Goal: Information Seeking & Learning: Learn about a topic

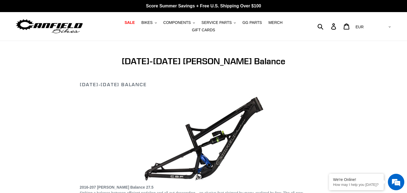
click at [266, 184] on p "2016-207 [PERSON_NAME] Balance 27.5 Striking a balance between efficient pedali…" at bounding box center [203, 195] width 247 height 23
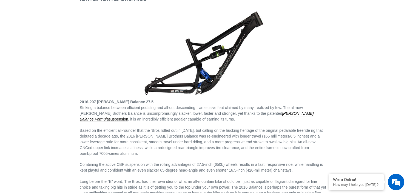
scroll to position [29, 0]
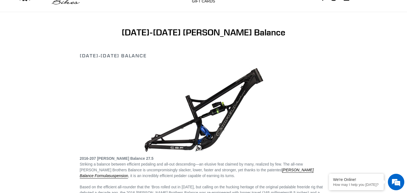
click at [167, 134] on img at bounding box center [202, 110] width 131 height 88
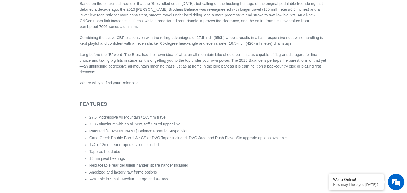
scroll to position [395, 0]
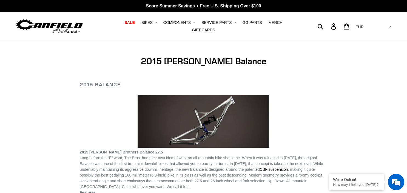
click at [204, 128] on img at bounding box center [202, 121] width 131 height 53
click at [200, 156] on span "Long before the “E” word, The Bros. had their own idea of what an all-mountain …" at bounding box center [201, 163] width 243 height 16
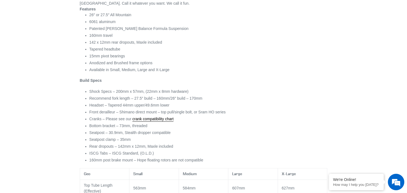
click at [128, 79] on p "Build Specs" at bounding box center [203, 81] width 247 height 6
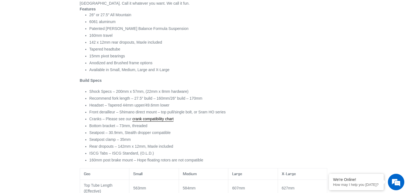
click at [128, 79] on p "Build Specs" at bounding box center [203, 81] width 247 height 6
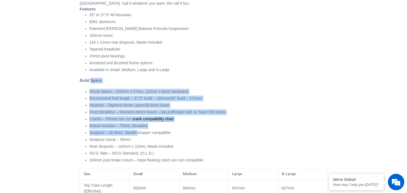
drag, startPoint x: 128, startPoint y: 79, endPoint x: 128, endPoint y: 137, distance: 58.1
click at [128, 137] on div "Features 26″ or 27.5″ All Mountain 6061 aluminum Patented Canfield Balance Form…" at bounding box center [203, 84] width 247 height 156
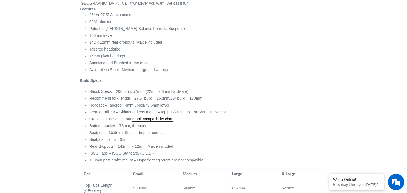
click at [141, 145] on li "Rear dropouts – 142mm x 12mm, Maxle included" at bounding box center [208, 146] width 238 height 6
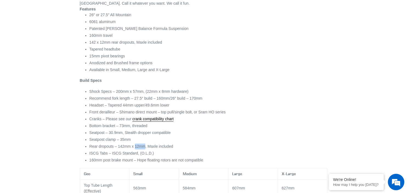
click at [141, 145] on li "Rear dropouts – 142mm x 12mm, Maxle included" at bounding box center [208, 146] width 238 height 6
click at [141, 145] on div "2015 Canfield Brothers Balance 27.5 Long before the “E” word, The Bros. had the…" at bounding box center [203, 180] width 247 height 428
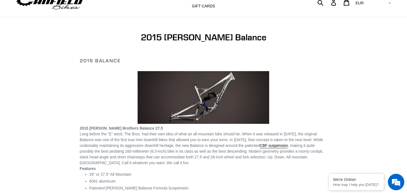
scroll to position [0, 0]
